Goal: Contribute content: Contribute content

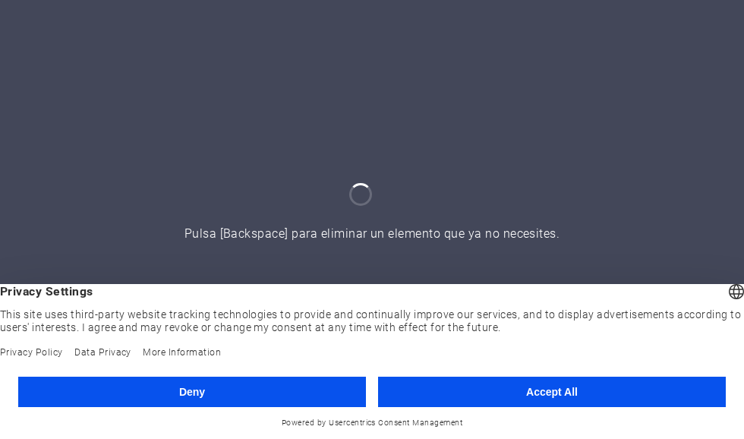
click at [626, 391] on button "Accept All" at bounding box center [552, 391] width 348 height 30
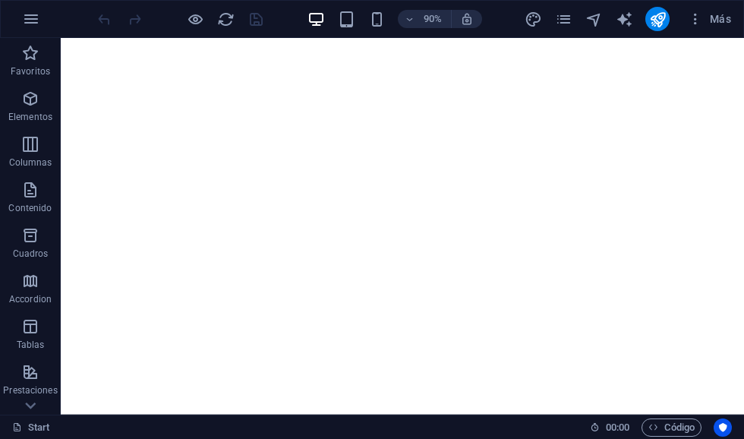
click at [679, 431] on span "Código" at bounding box center [671, 427] width 46 height 18
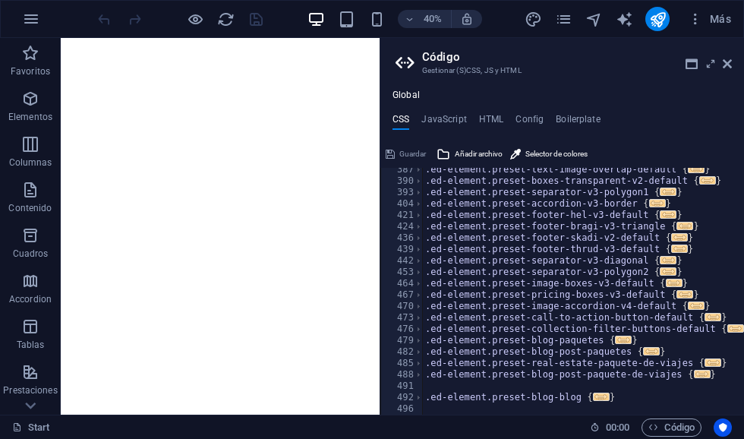
scroll to position [549, 0]
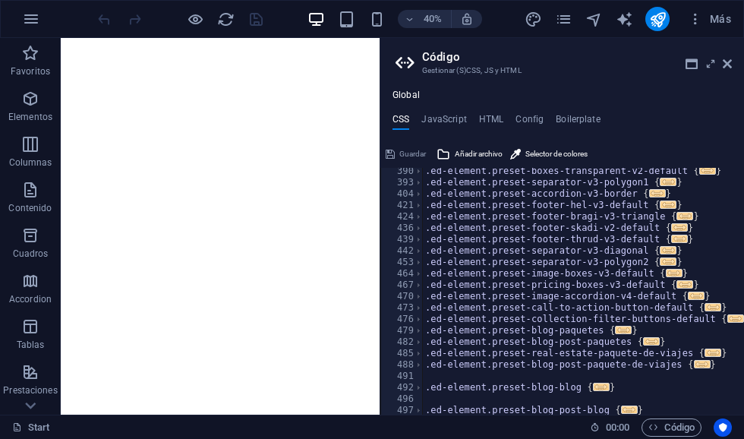
click at [495, 114] on h4 "HTML" at bounding box center [491, 122] width 25 height 17
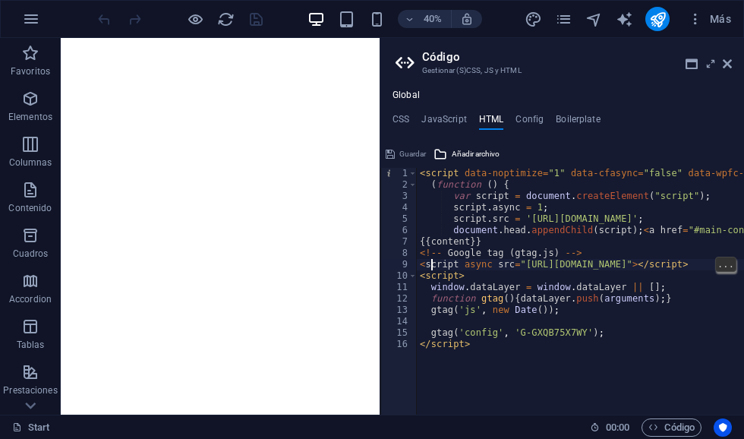
click at [430, 263] on div "< script data-noptimize = "1" data-cfasync = "false" data-wpfc-render = "false"…" at bounding box center [752, 303] width 671 height 270
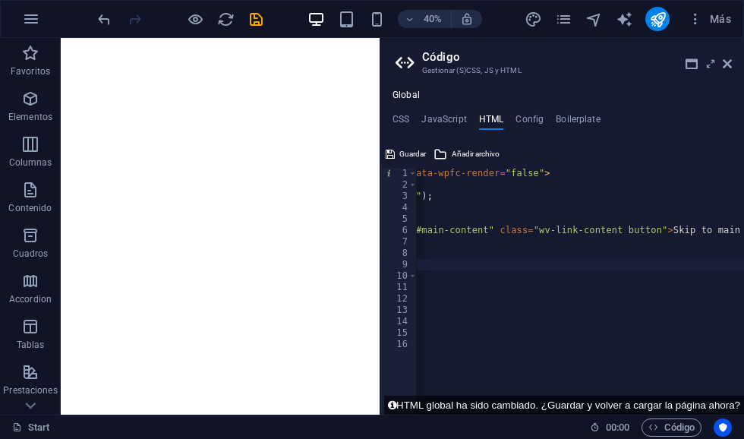
scroll to position [0, 285]
click at [550, 263] on div "< script data-noptimize = "1" data-cfasync = "false" data-wpfc-render = "false"…" at bounding box center [467, 303] width 671 height 270
type textarea "abcde fg"
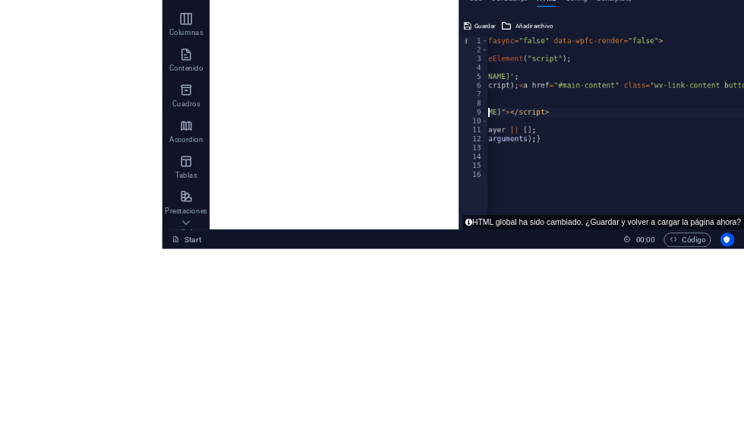
scroll to position [0, 64]
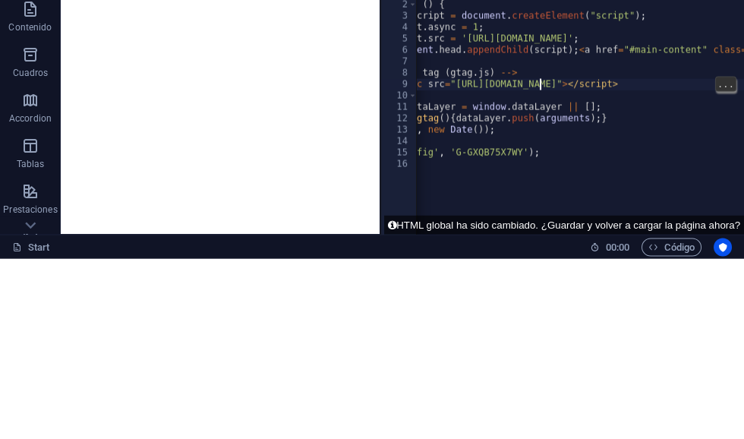
click at [429, 168] on div "< script data-noptimize = "1" data-cfasync = "false" data-wpfc-render = "false"…" at bounding box center [687, 303] width 671 height 270
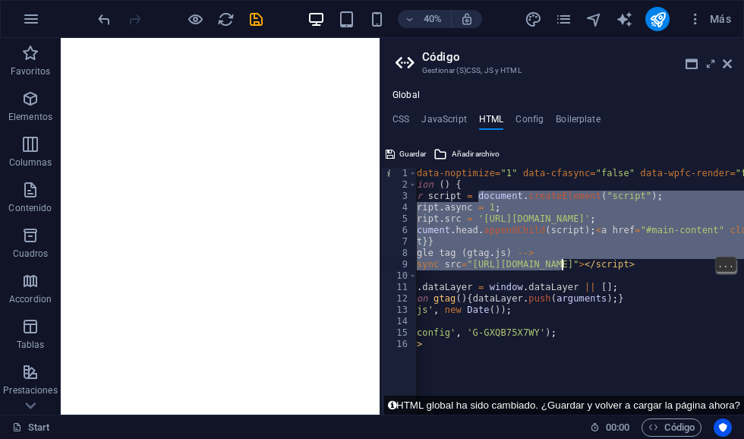
scroll to position [0, 0]
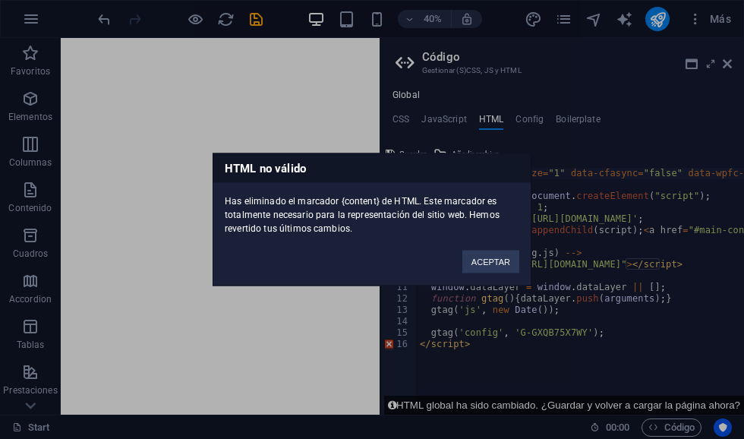
click at [509, 266] on button "ACEPTAR" at bounding box center [490, 261] width 57 height 23
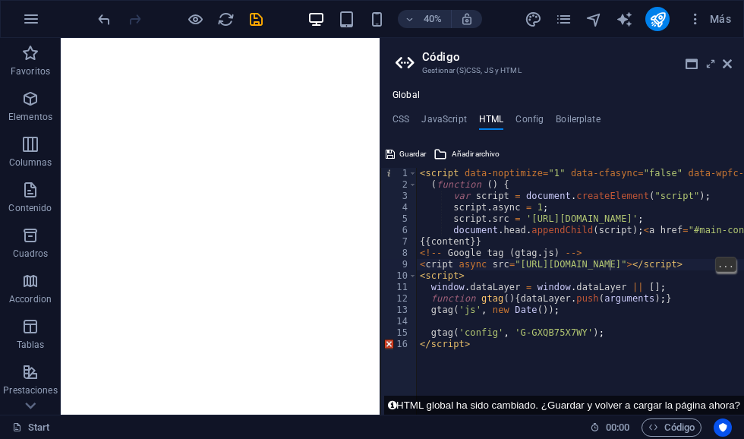
click at [610, 266] on div "< script data-noptimize = "1" data-cfasync = "false" data-wpfc-render = "false"…" at bounding box center [752, 303] width 671 height 270
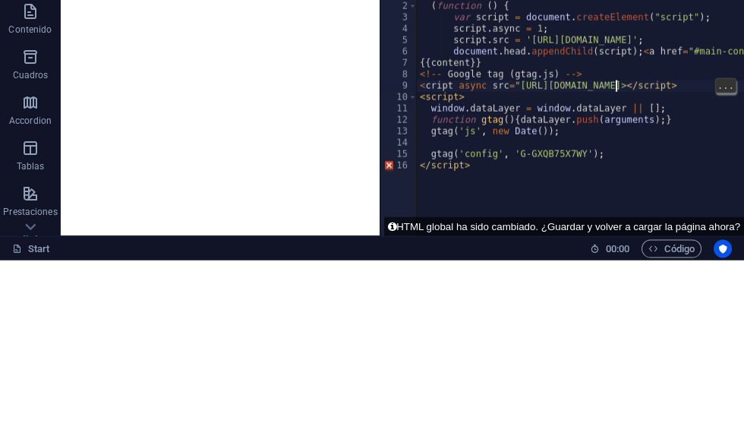
click at [616, 168] on div "< script data-noptimize = "1" data-cfasync = "false" data-wpfc-render = "false"…" at bounding box center [752, 303] width 671 height 270
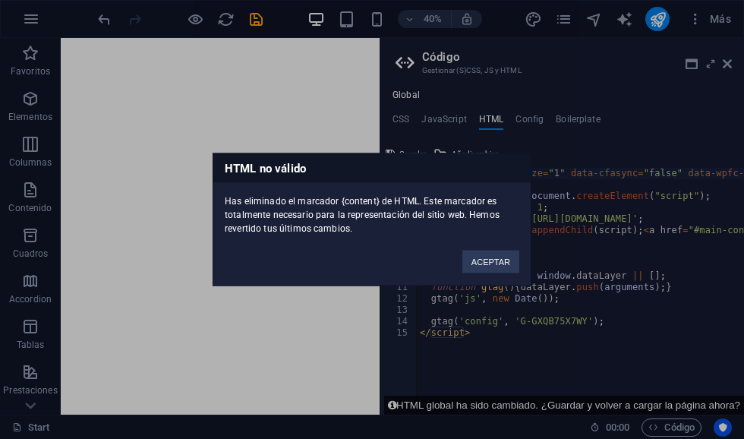
click at [490, 270] on button "ACEPTAR" at bounding box center [490, 261] width 57 height 23
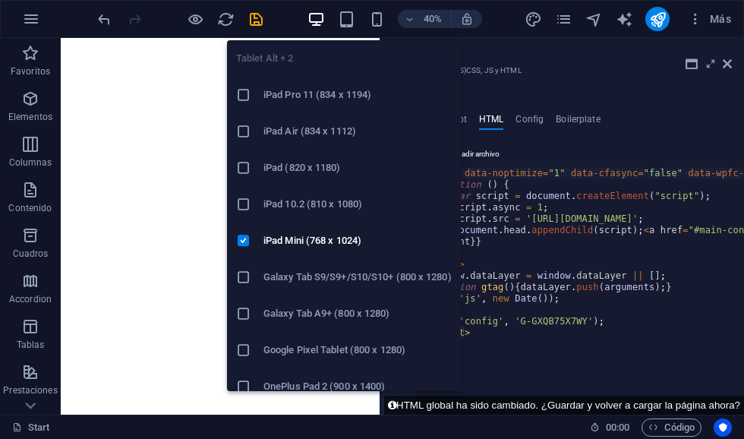
click at [256, 93] on div at bounding box center [249, 94] width 27 height 15
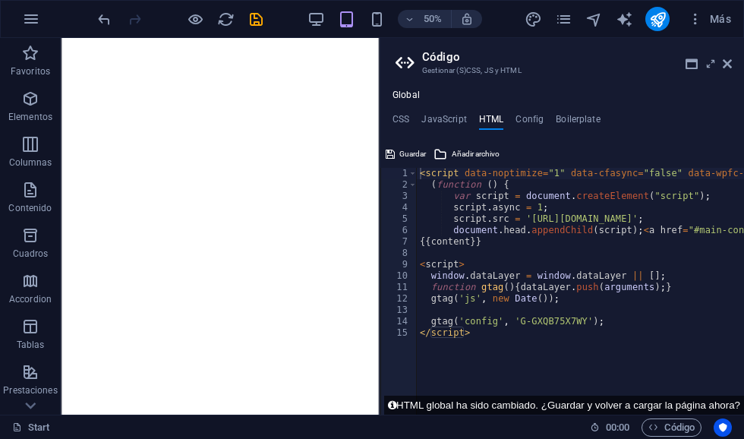
click at [37, 195] on icon "button" at bounding box center [30, 190] width 18 height 18
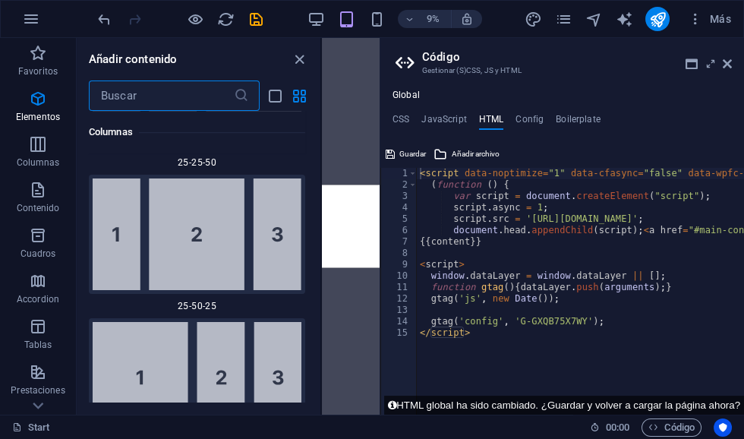
scroll to position [2656, 0]
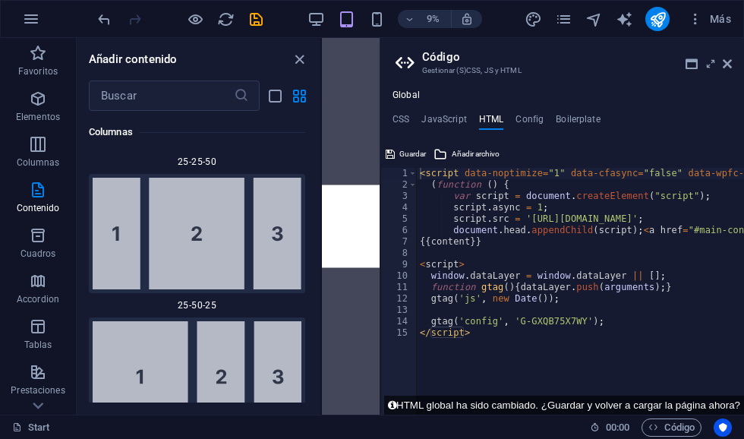
click at [685, 430] on span "Código" at bounding box center [671, 427] width 46 height 18
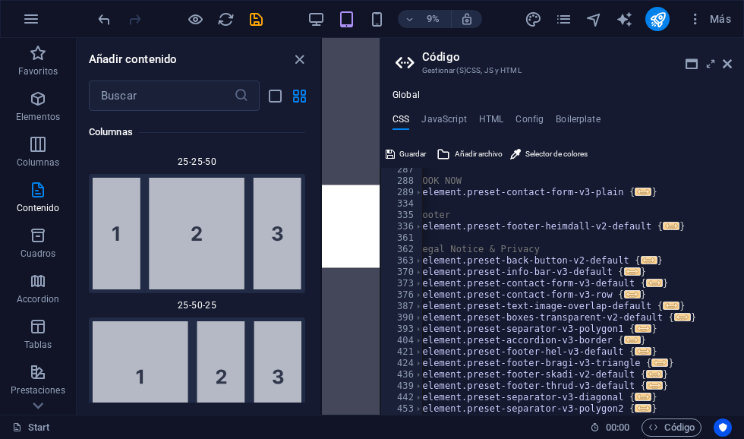
scroll to position [397, 0]
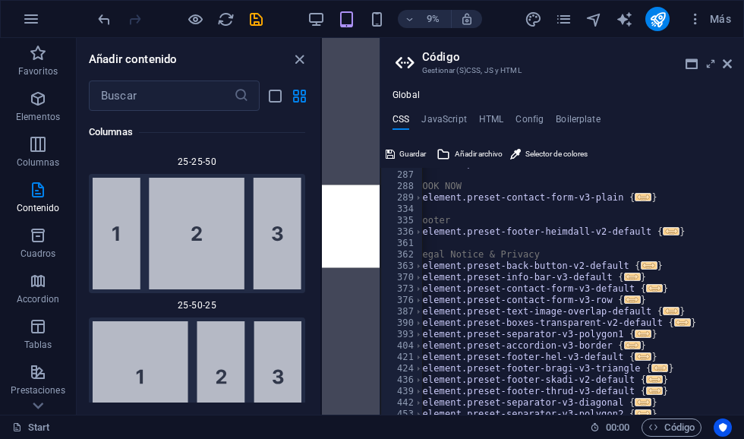
click at [502, 118] on h4 "HTML" at bounding box center [491, 122] width 25 height 17
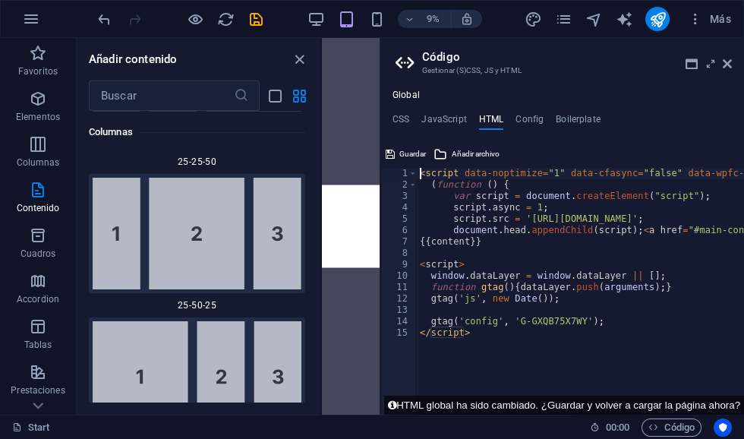
click at [488, 123] on h4 "HTML" at bounding box center [491, 122] width 25 height 17
click at [718, 407] on button "HTML global ha sido cambiado. ¿Guardar y volver a cargar la página ahora?" at bounding box center [564, 404] width 360 height 19
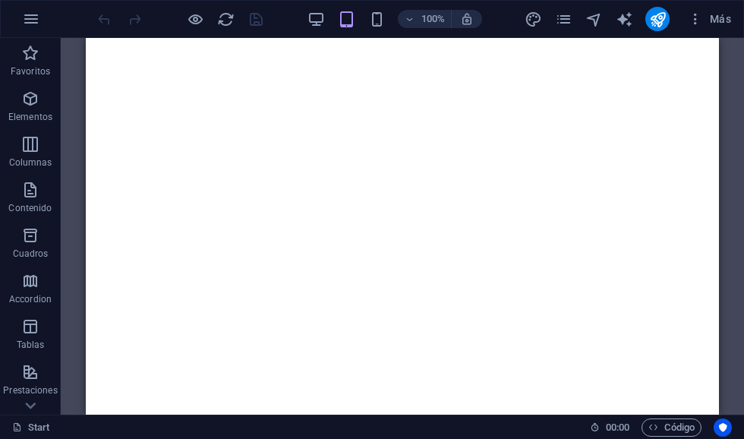
click at [671, 430] on span "Código" at bounding box center [671, 427] width 46 height 18
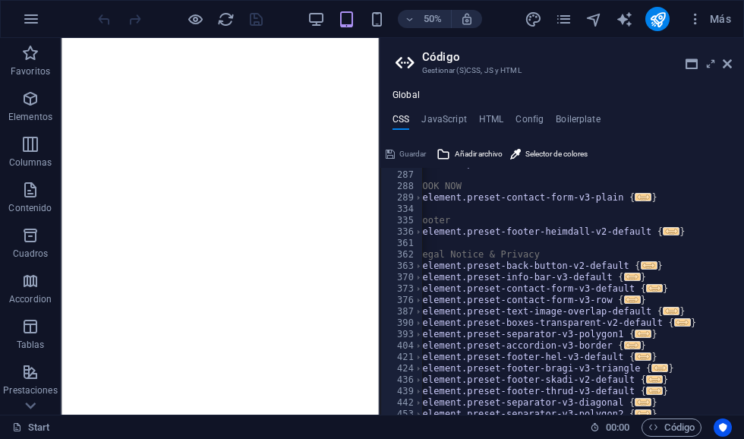
click at [494, 124] on h4 "HTML" at bounding box center [491, 122] width 25 height 17
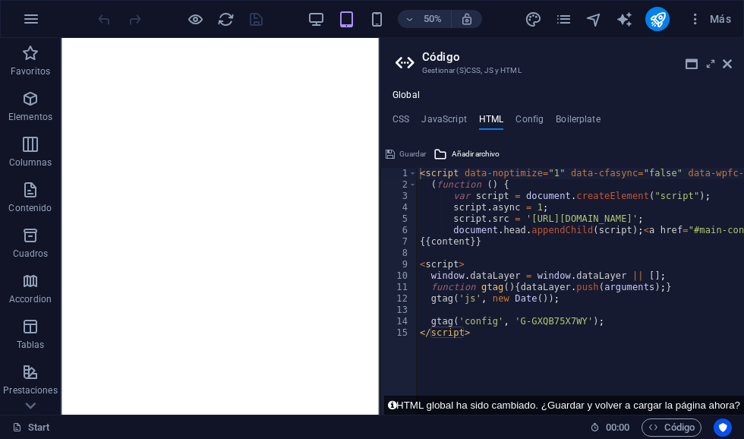
scroll to position [0, 0]
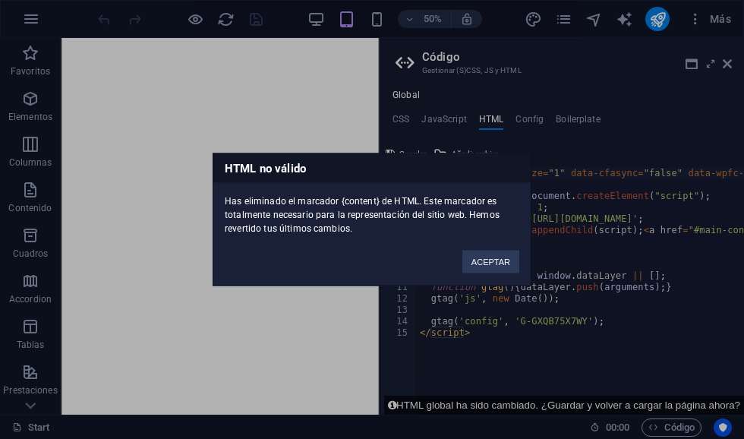
click at [500, 264] on button "ACEPTAR" at bounding box center [490, 261] width 57 height 23
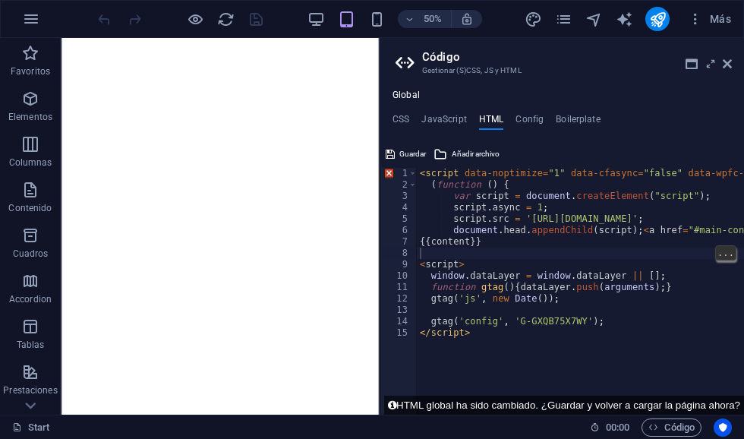
click at [452, 257] on div "< script data-noptimize = "1" data-cfasync = "false" data-wpfc-render = "false"…" at bounding box center [752, 303] width 671 height 270
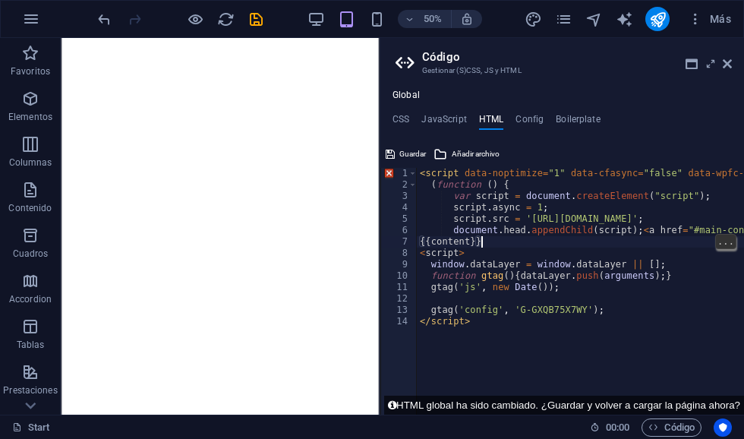
click at [499, 246] on div "< script data-noptimize = "1" data-cfasync = "false" data-wpfc-render = "false"…" at bounding box center [752, 303] width 671 height 270
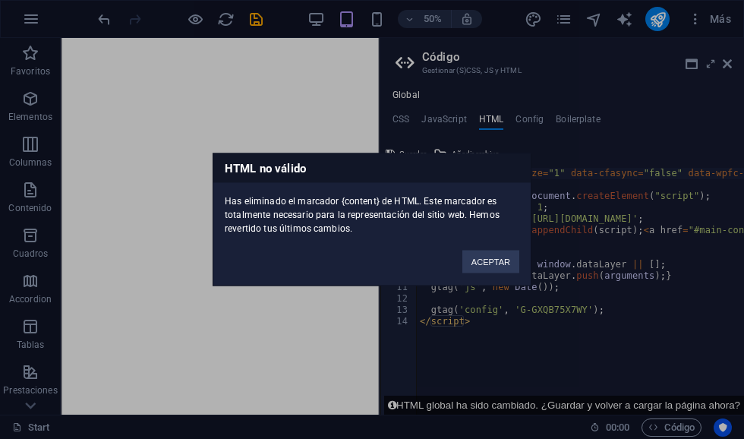
click at [494, 260] on button "ACEPTAR" at bounding box center [490, 261] width 57 height 23
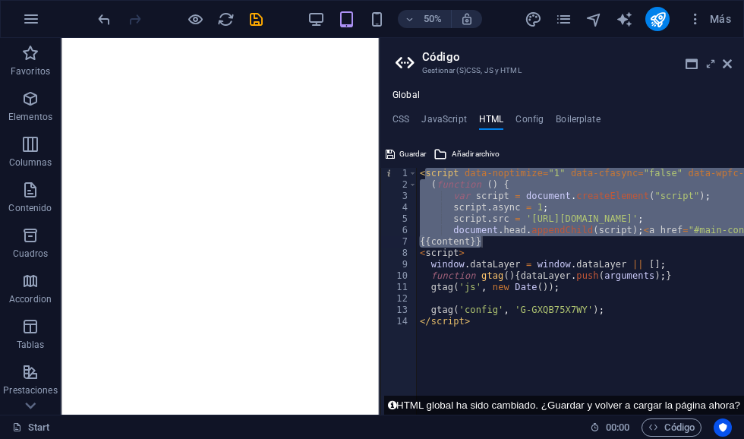
click at [714, 407] on button "HTML global ha sido cambiado. ¿Guardar y volver a cargar la página ahora?" at bounding box center [564, 404] width 360 height 19
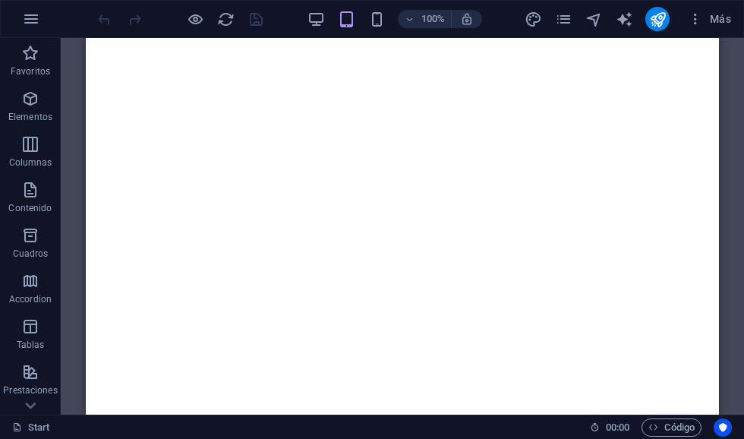
click at [666, 419] on span "Código" at bounding box center [671, 427] width 46 height 18
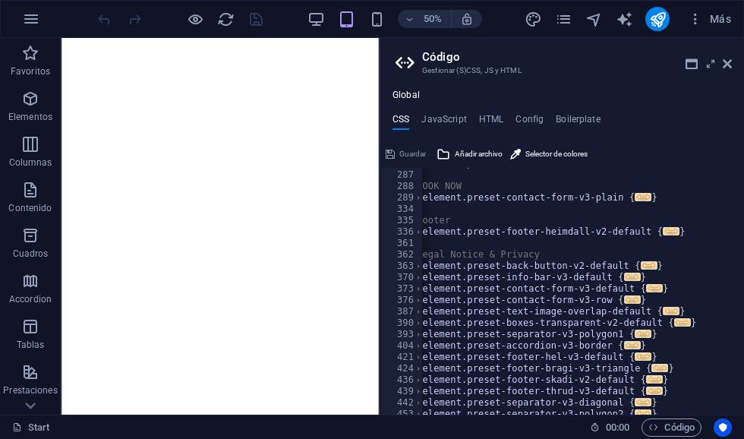
click at [502, 121] on h4 "HTML" at bounding box center [491, 122] width 25 height 17
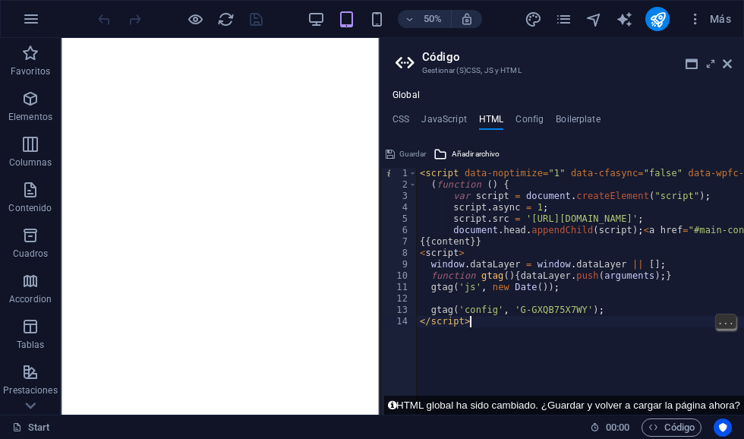
click at [538, 370] on div "< script data-noptimize = "1" data-cfasync = "false" data-wpfc-render = "false"…" at bounding box center [752, 303] width 671 height 270
click at [657, 24] on icon "publish" at bounding box center [657, 19] width 17 height 17
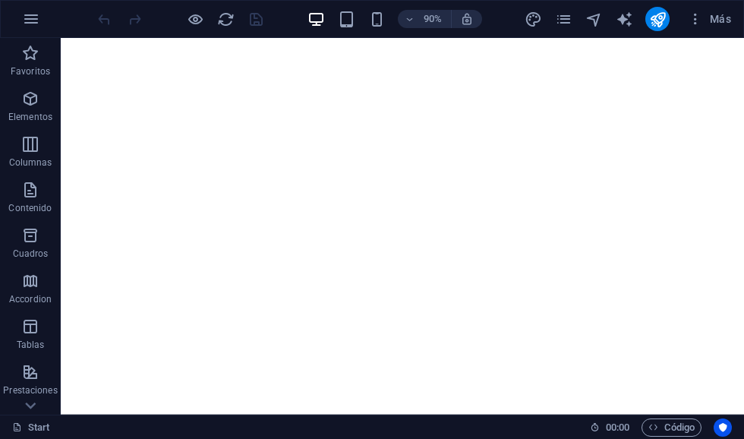
click at [42, 202] on p "Contenido" at bounding box center [29, 208] width 43 height 12
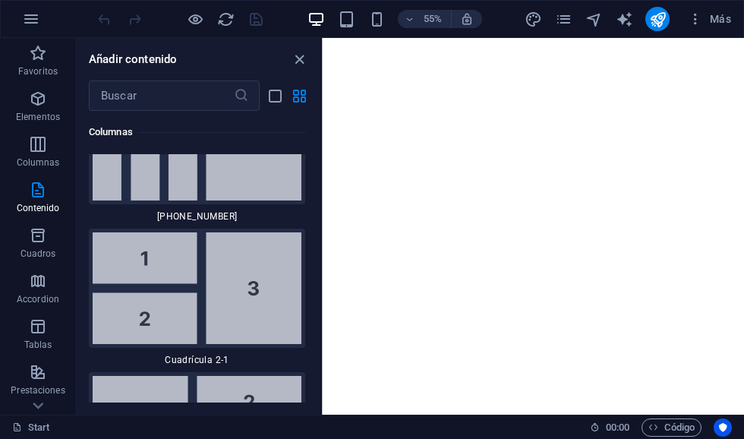
scroll to position [3349, 0]
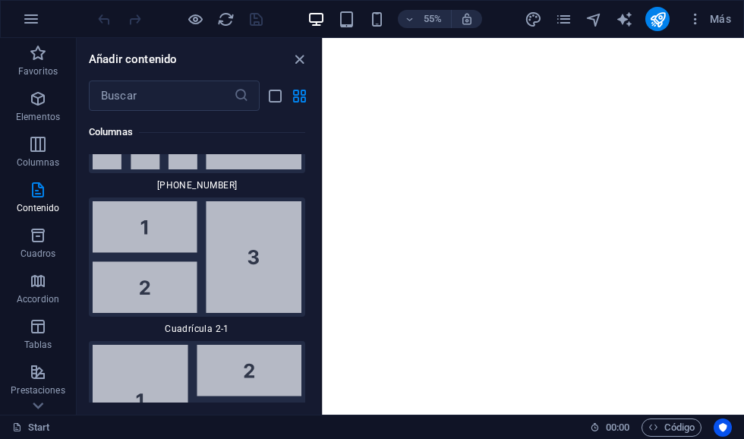
click at [307, 61] on icon "close panel" at bounding box center [299, 59] width 17 height 17
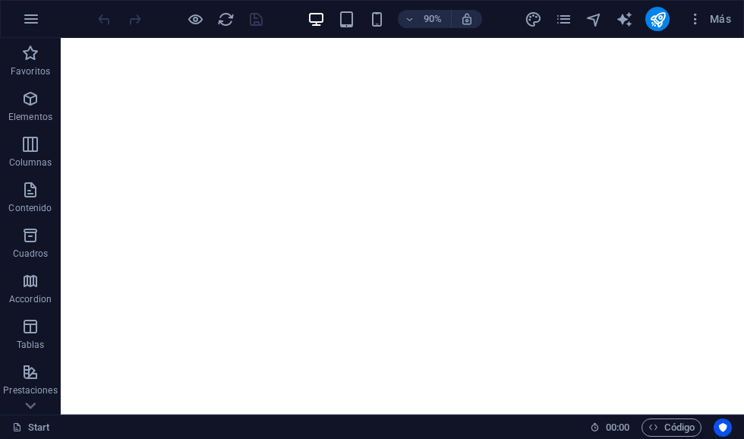
click at [679, 431] on span "Código" at bounding box center [671, 427] width 46 height 18
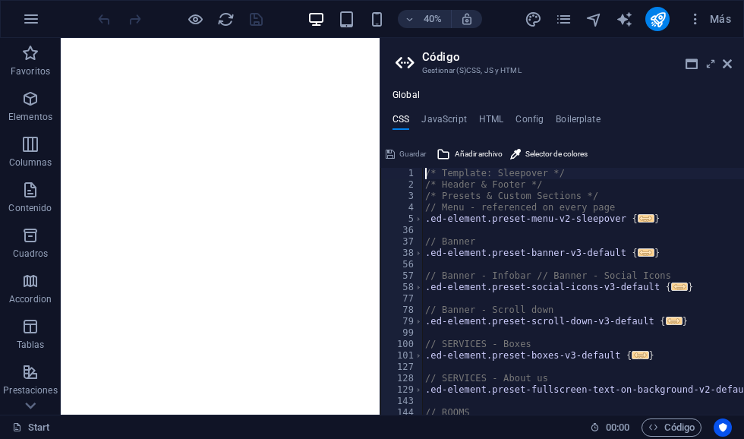
click at [493, 119] on h4 "HTML" at bounding box center [491, 122] width 25 height 17
type textarea "abcde fg"
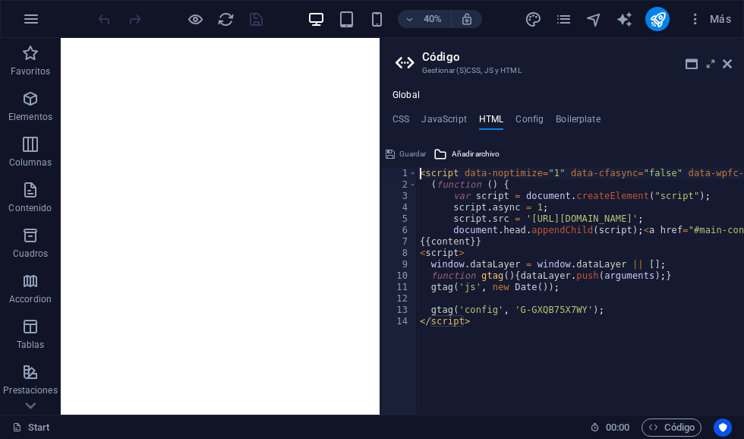
click at [525, 118] on h4 "Config" at bounding box center [529, 122] width 28 height 17
type textarea "abcde fg"
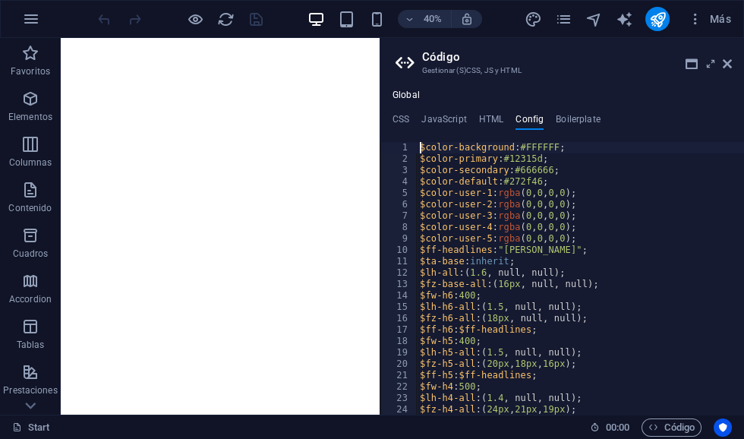
click at [736, 60] on aside "Código Gestionar (S)CSS, JS y HTML Global CSS JavaScript HTML Config Boilerplat…" at bounding box center [562, 226] width 364 height 376
click at [729, 60] on icon at bounding box center [727, 64] width 9 height 12
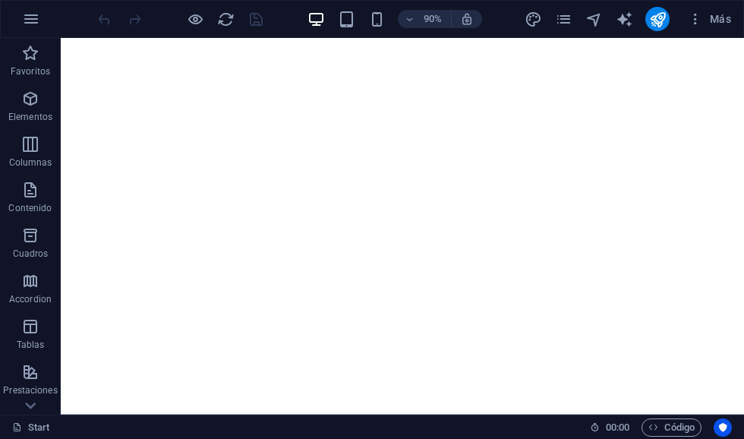
click at [531, 22] on icon "design" at bounding box center [532, 19] width 17 height 17
select select "px"
select select "400"
select select "px"
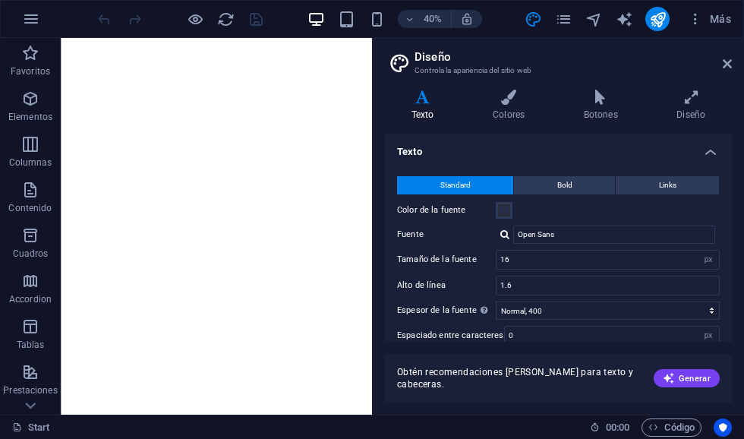
click at [566, 20] on icon "pages" at bounding box center [563, 19] width 17 height 17
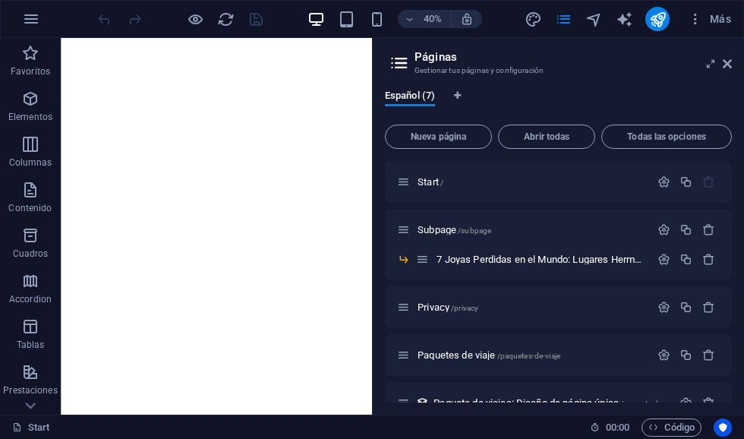
click at [731, 58] on icon at bounding box center [727, 64] width 9 height 12
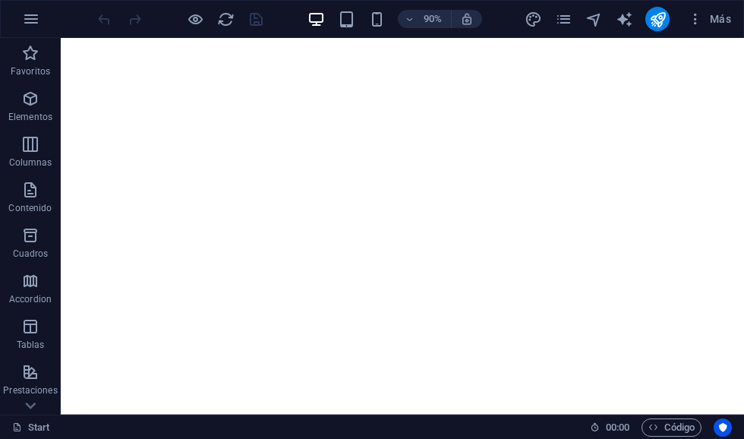
scroll to position [0, 0]
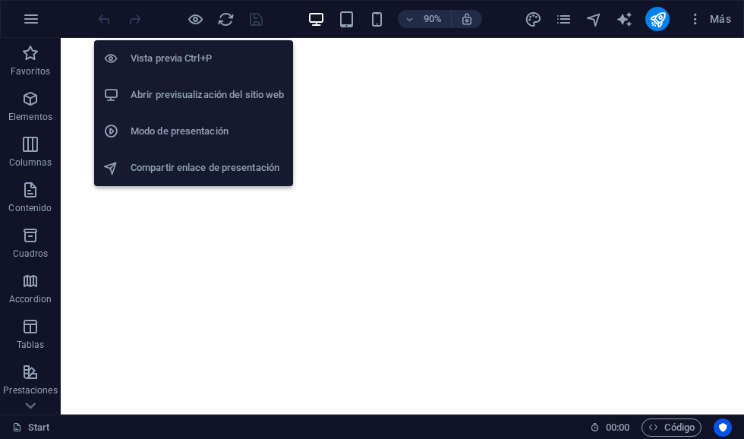
click at [279, 95] on h6 "Abrir previsualización del sitio web" at bounding box center [207, 95] width 153 height 18
click at [684, 430] on span "Código" at bounding box center [671, 427] width 46 height 18
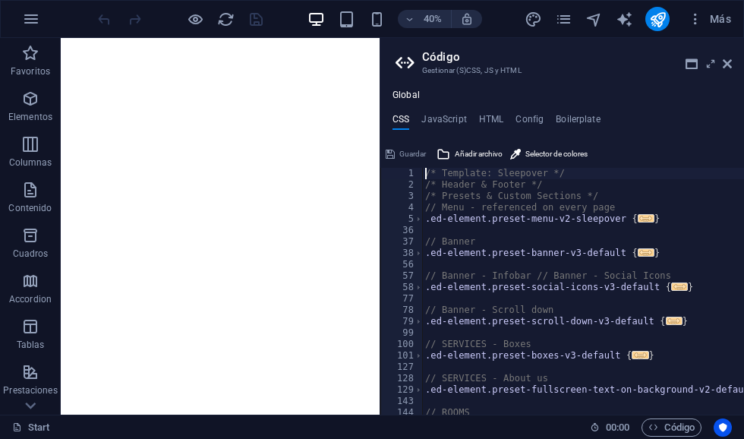
click at [491, 115] on h4 "HTML" at bounding box center [491, 122] width 25 height 17
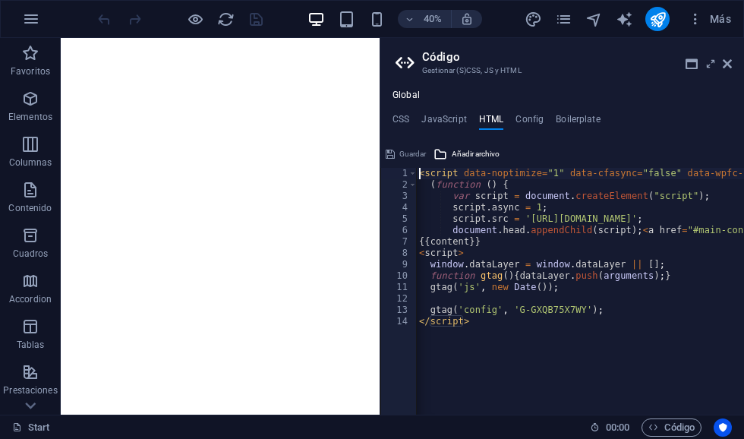
click at [664, 337] on div "< script data-noptimize = "1" data-cfasync = "false" data-wpfc-render = "false"…" at bounding box center [751, 303] width 671 height 270
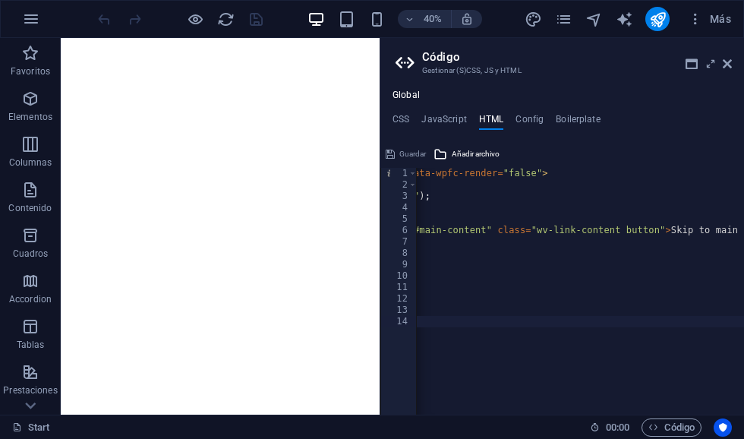
scroll to position [0, 343]
click at [710, 227] on div "< script data-noptimize = "1" data-cfasync = "false" data-wpfc-render = "false"…" at bounding box center [408, 303] width 671 height 270
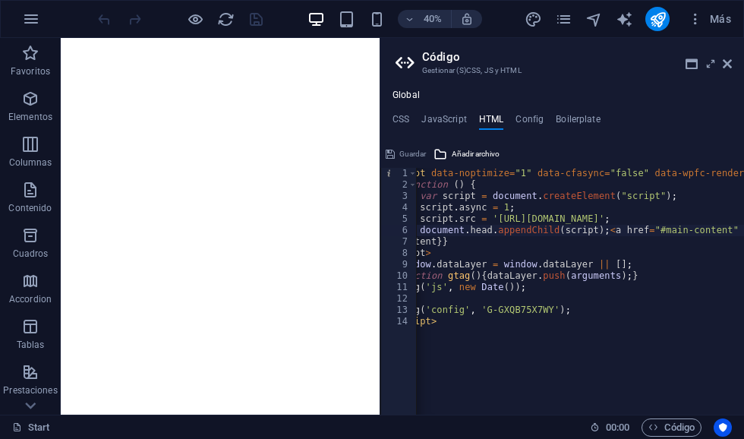
scroll to position [0, 34]
click at [608, 229] on div "< script data-noptimize = "1" data-cfasync = "false" data-wpfc-render = "false"…" at bounding box center [718, 303] width 671 height 270
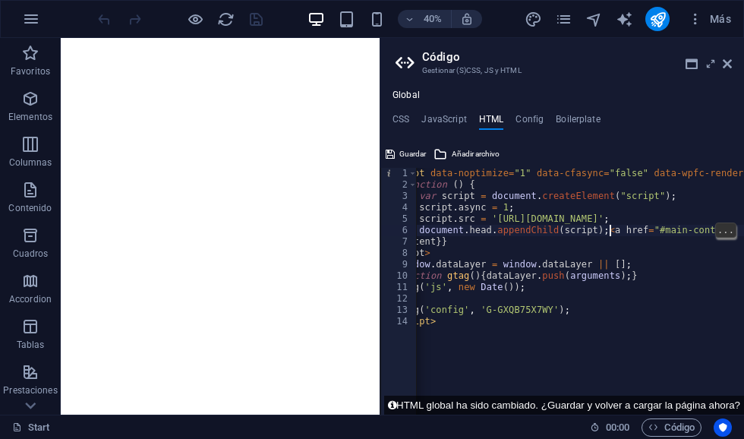
click at [610, 227] on div "< script data-noptimize = "1" data-cfasync = "false" data-wpfc-render = "false"…" at bounding box center [718, 303] width 671 height 270
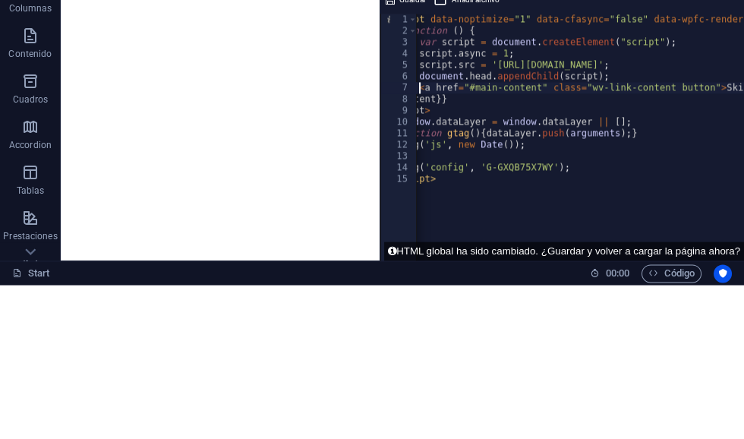
scroll to position [13, 15]
type textarea "abcde fg"
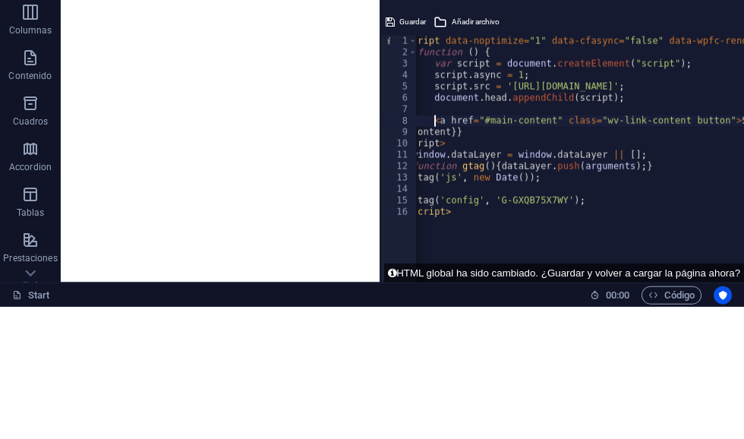
scroll to position [0, 0]
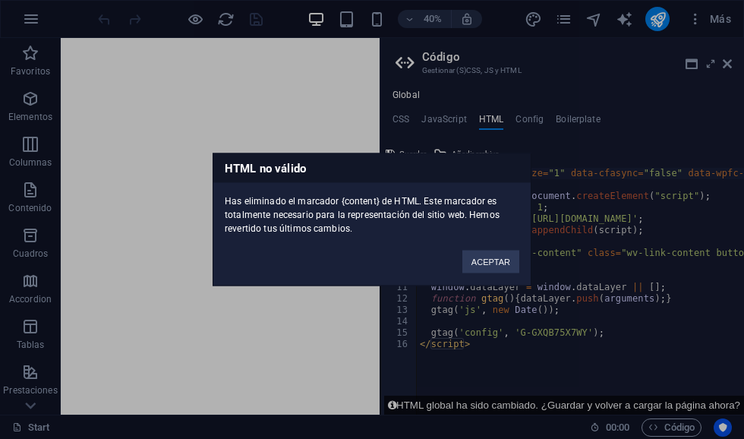
click at [489, 264] on button "ACEPTAR" at bounding box center [490, 261] width 57 height 23
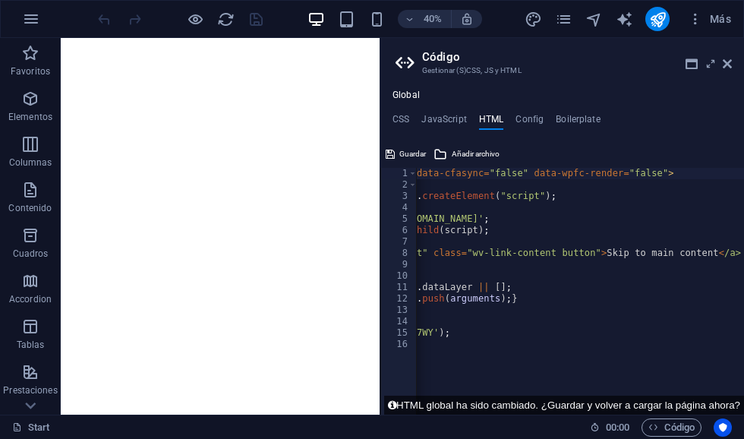
scroll to position [0, 153]
click at [742, 249] on div "< script data-noptimize = "1" data-cfasync = "false" data-wpfc-render = "false"…" at bounding box center [503, 303] width 481 height 270
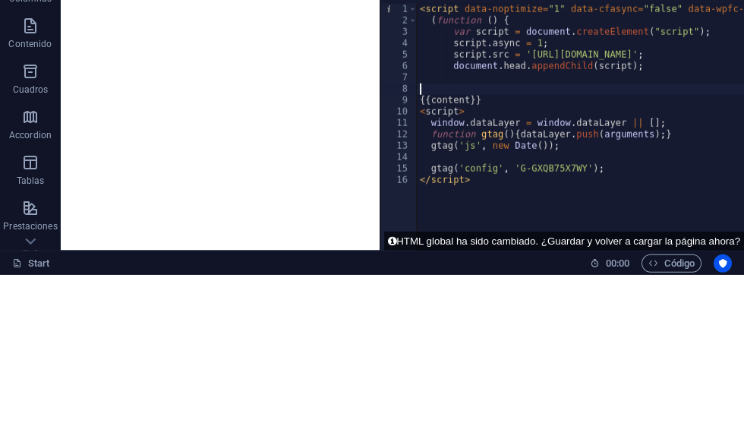
scroll to position [0, 0]
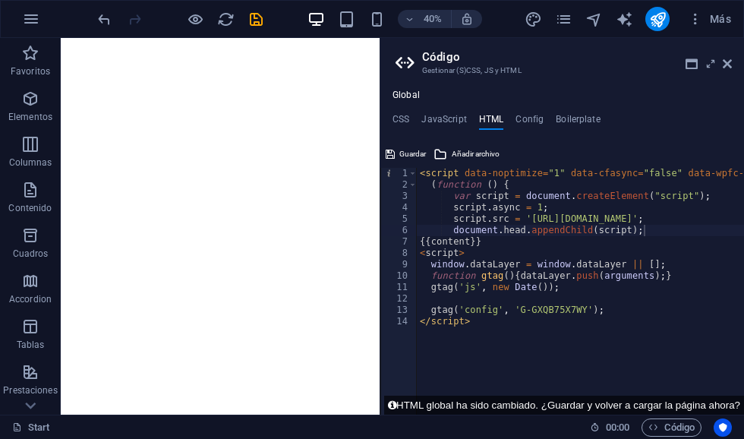
click at [704, 403] on button "HTML global ha sido cambiado. ¿Guardar y volver a cargar la página ahora?" at bounding box center [564, 404] width 360 height 19
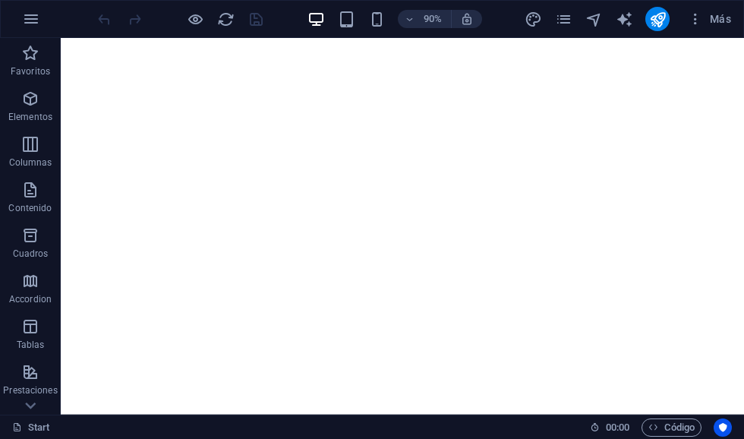
click at [670, 431] on span "Código" at bounding box center [671, 427] width 46 height 18
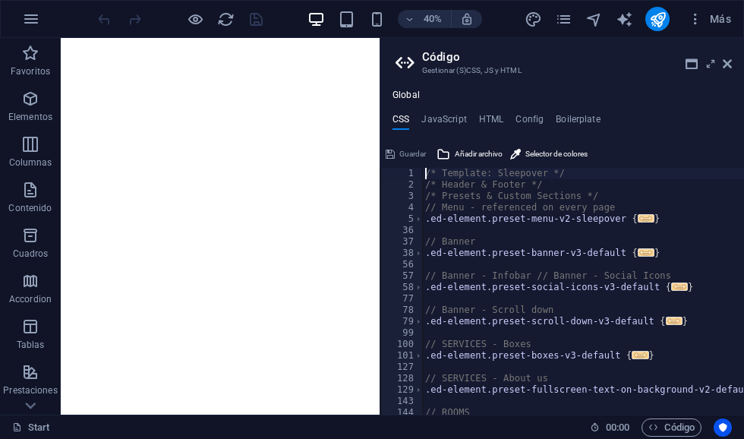
click at [498, 120] on h4 "HTML" at bounding box center [491, 122] width 25 height 17
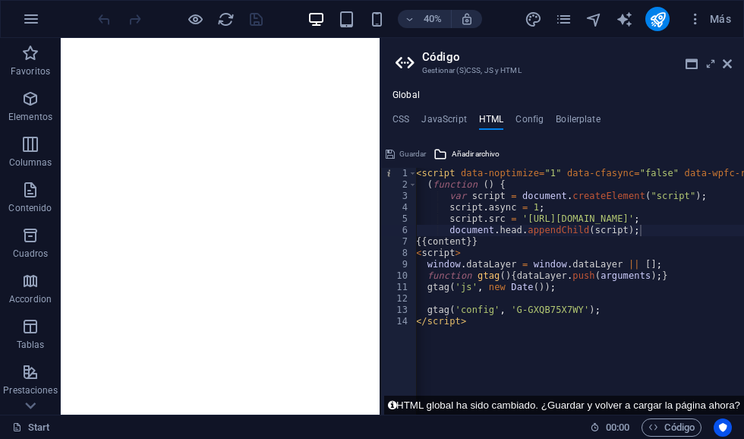
scroll to position [0, 3]
click at [669, 232] on div "< script data-noptimize = "1" data-cfasync = "false" data-wpfc-render = "false"…" at bounding box center [621, 303] width 414 height 270
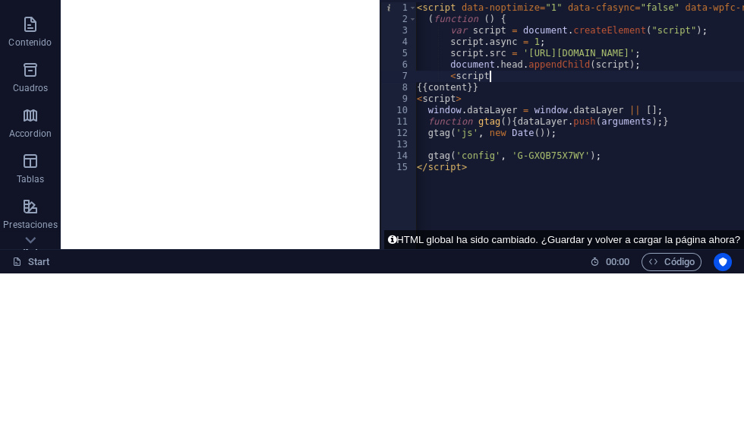
scroll to position [13, 32]
type textarea "abcde fg"
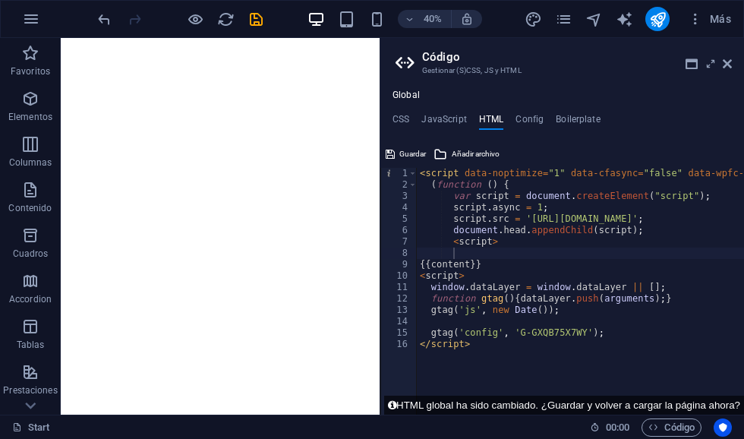
scroll to position [0, 0]
click at [649, 26] on icon "publish" at bounding box center [657, 19] width 17 height 17
